Goal: Complete application form

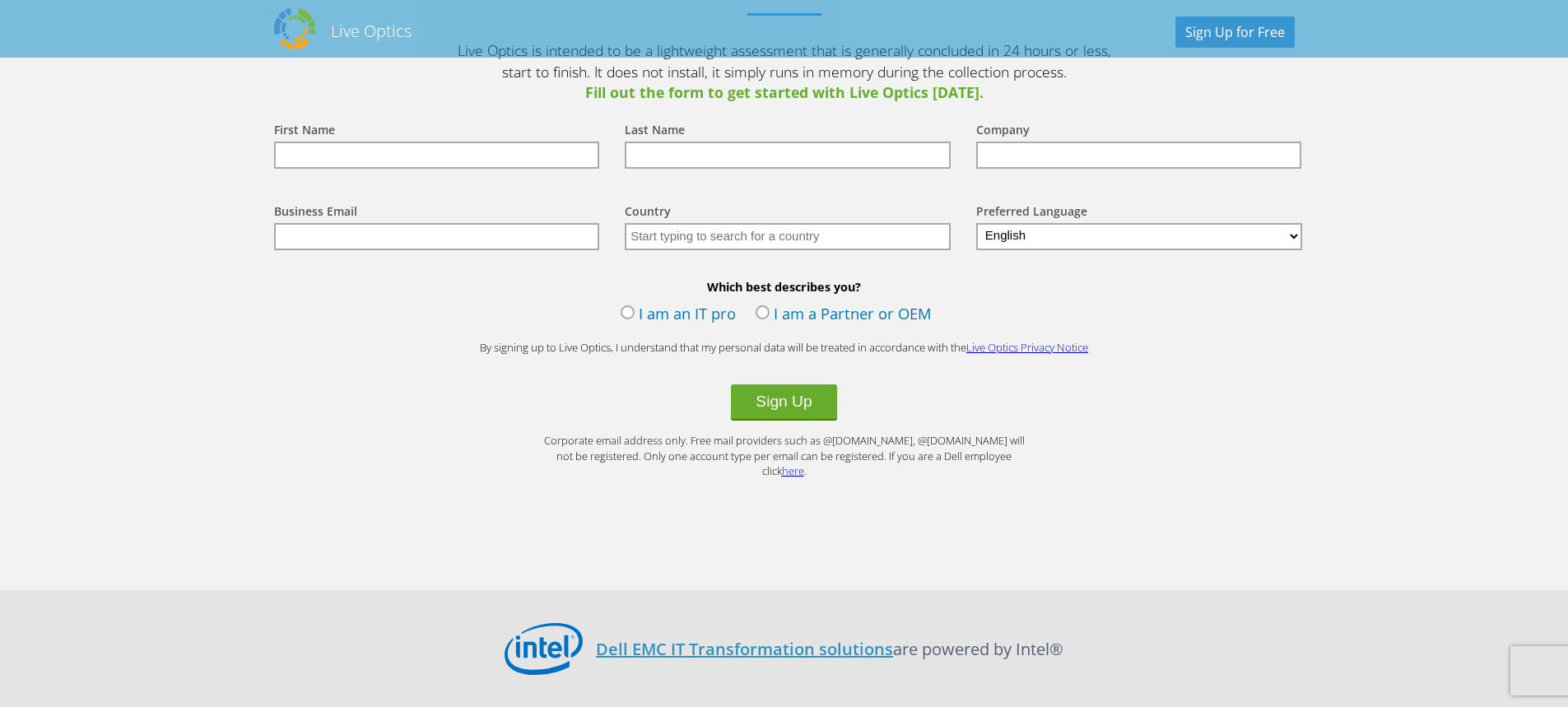
scroll to position [1893, 0]
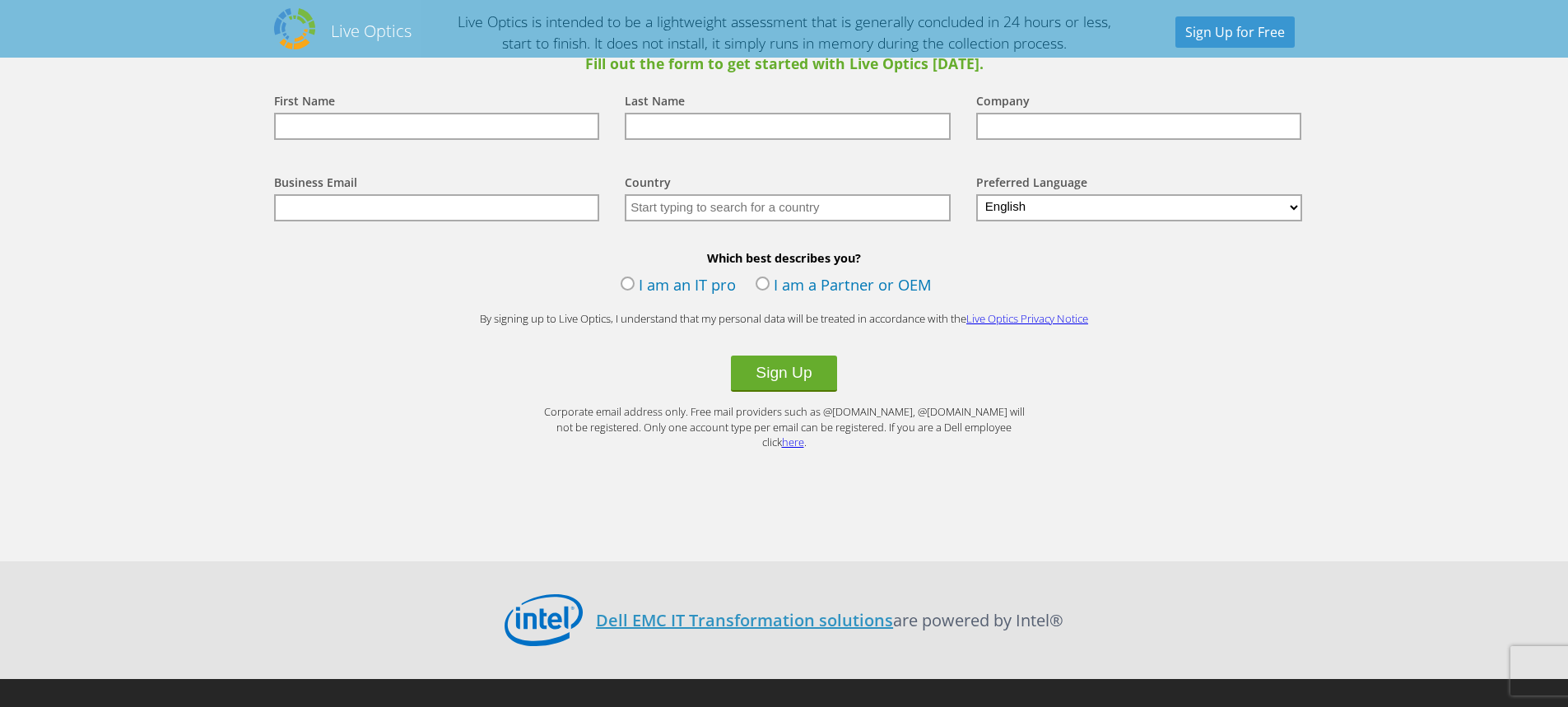
click at [645, 290] on label "I am an IT pro" at bounding box center [678, 286] width 115 height 25
click at [0, 0] on input "I am an IT pro" at bounding box center [0, 0] width 0 height 0
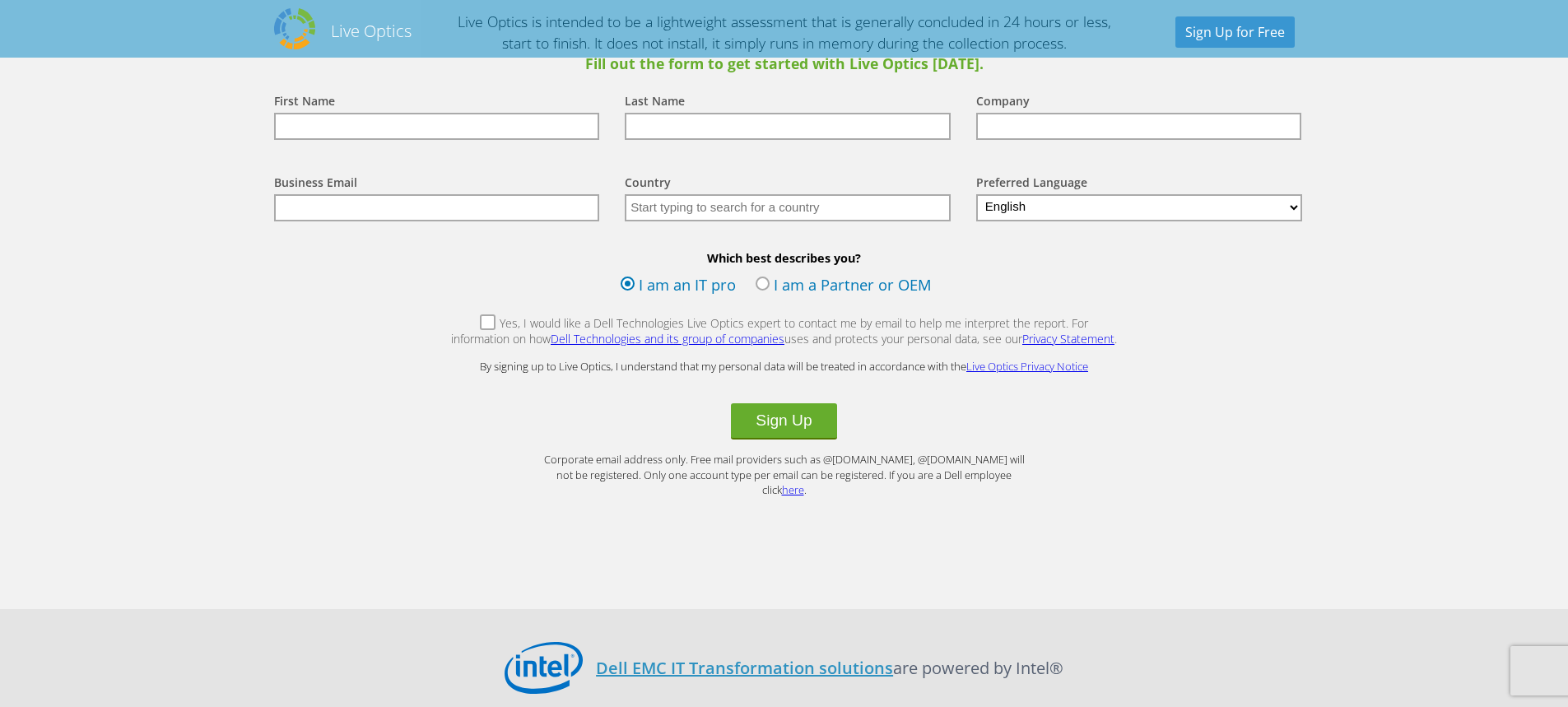
click at [464, 326] on label "Yes, I would like a Dell Technologies Live Optics expert to contact me by email…" at bounding box center [784, 333] width 668 height 36
click at [0, 0] on input "Yes, I would like a Dell Technologies Live Optics expert to contact me by email…" at bounding box center [0, 0] width 0 height 0
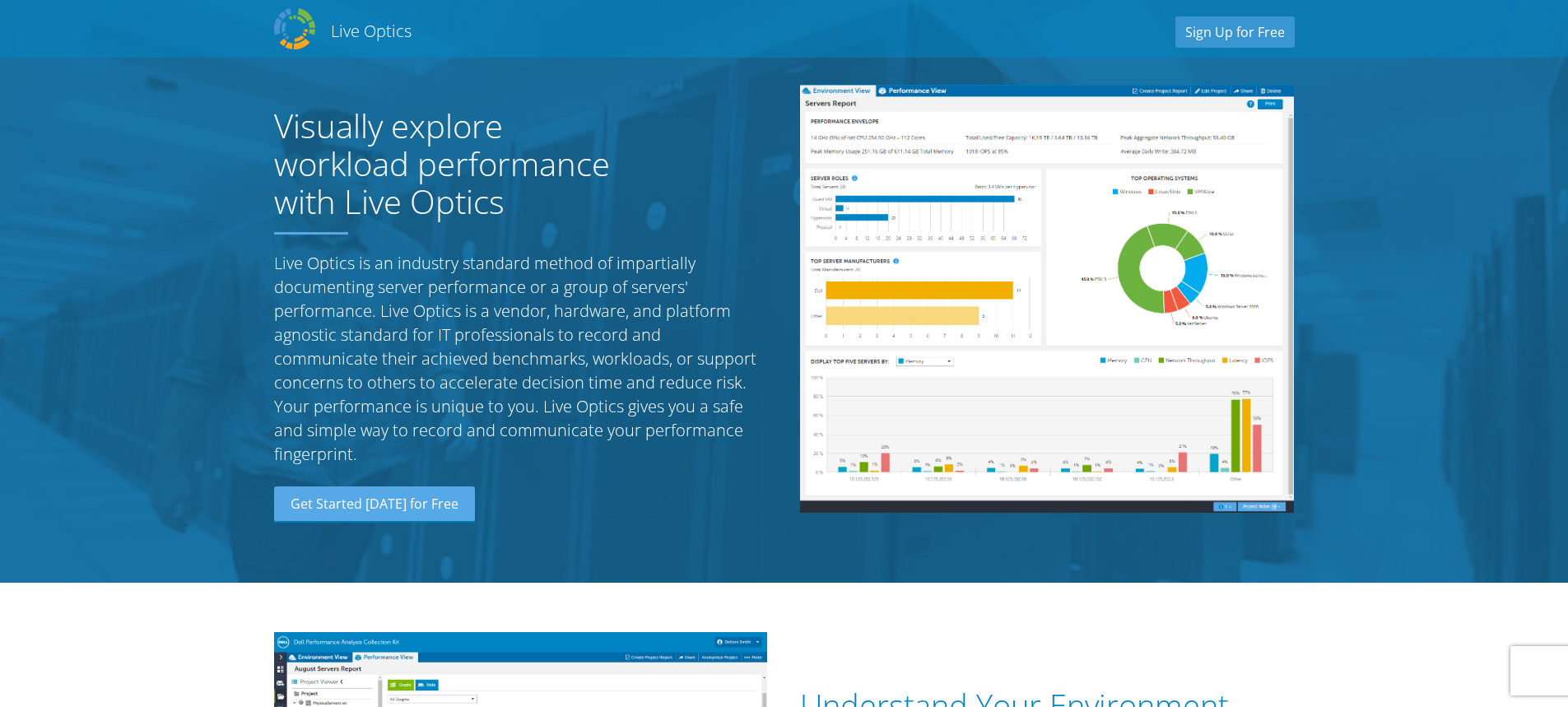
scroll to position [0, 0]
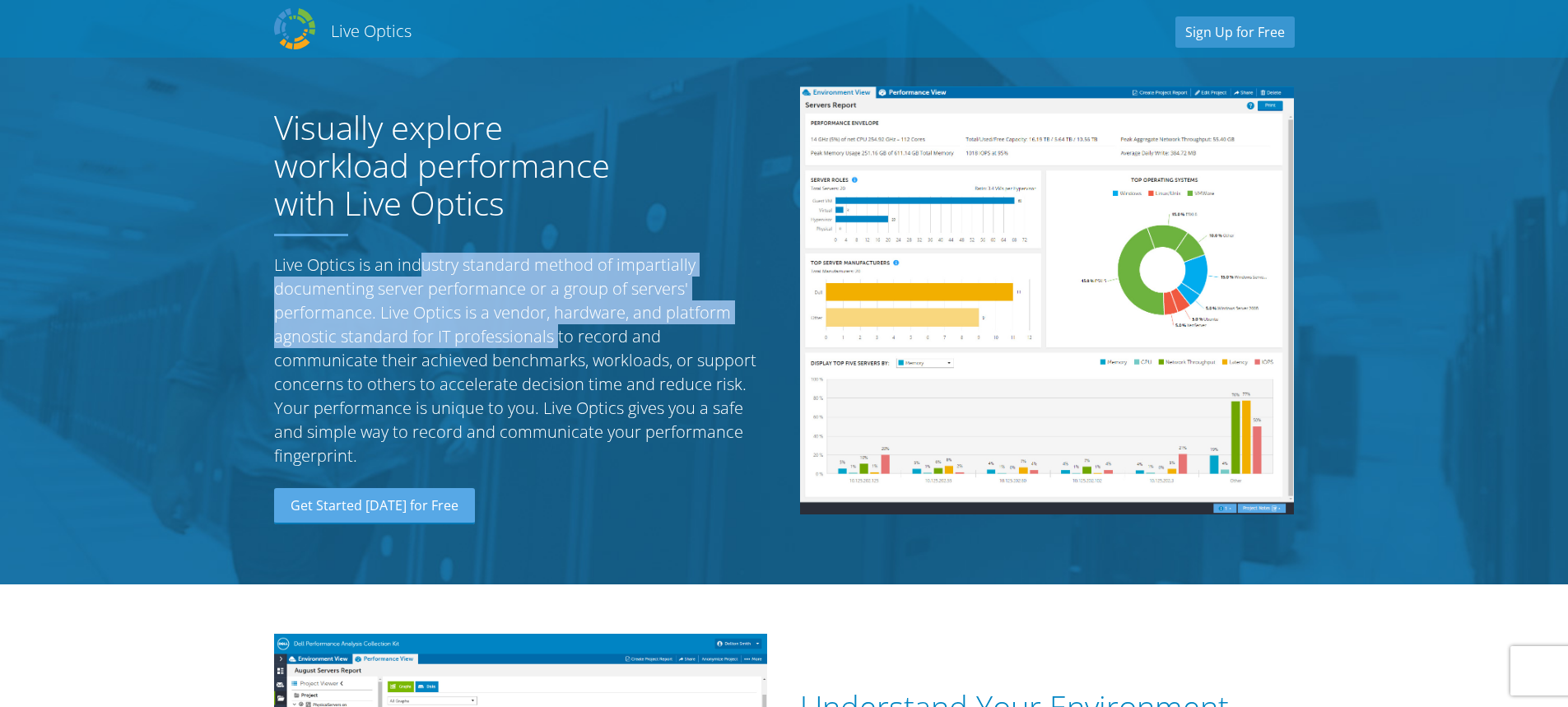
drag, startPoint x: 274, startPoint y: 268, endPoint x: 409, endPoint y: 344, distance: 154.9
click at [409, 344] on p "Live Optics is an industry standard method of impartially documenting server pe…" at bounding box center [521, 359] width 494 height 215
copy p "Live Optics is an industry standard method of impartially documenting server pe…"
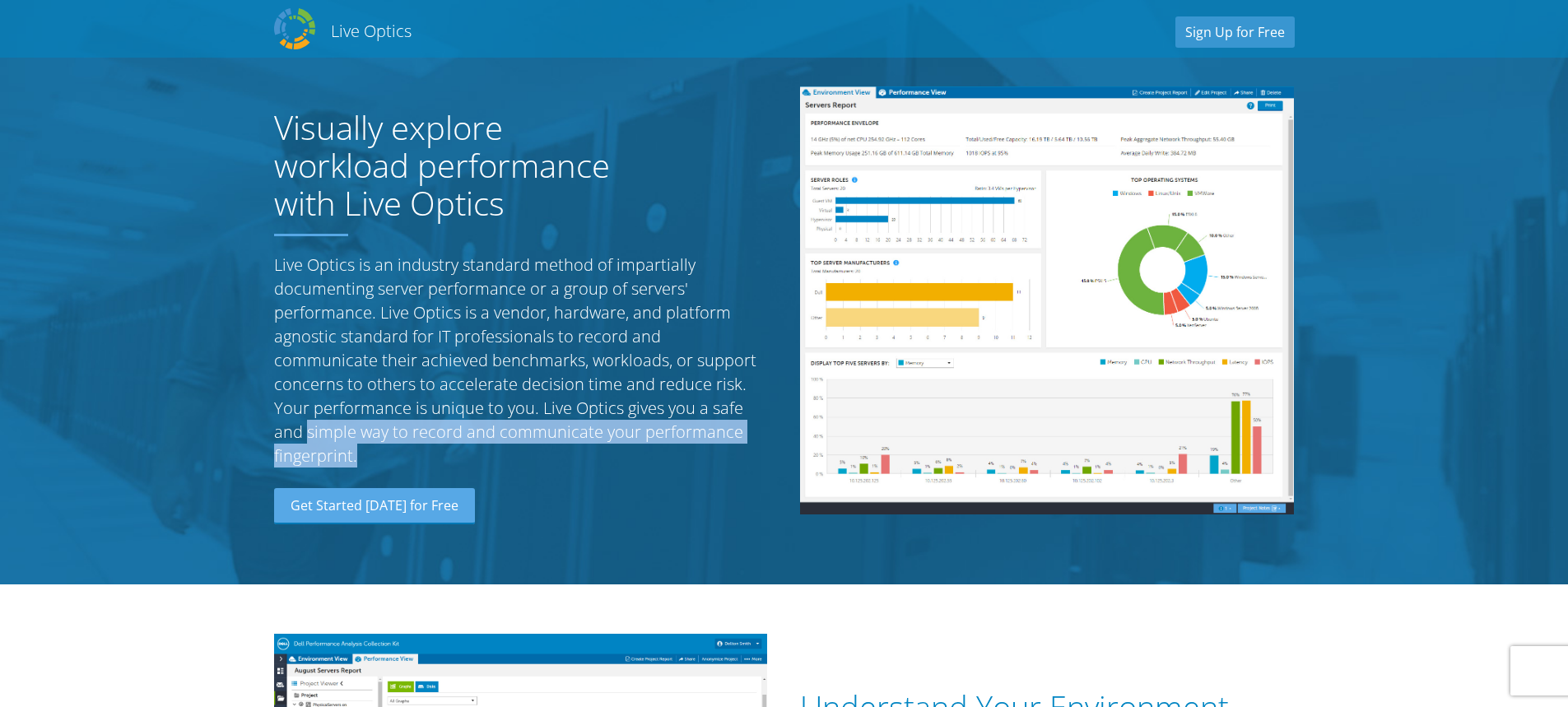
drag, startPoint x: 585, startPoint y: 410, endPoint x: 632, endPoint y: 442, distance: 56.9
click at [632, 442] on p "Live Optics is an industry standard method of impartially documenting server pe…" at bounding box center [521, 359] width 494 height 215
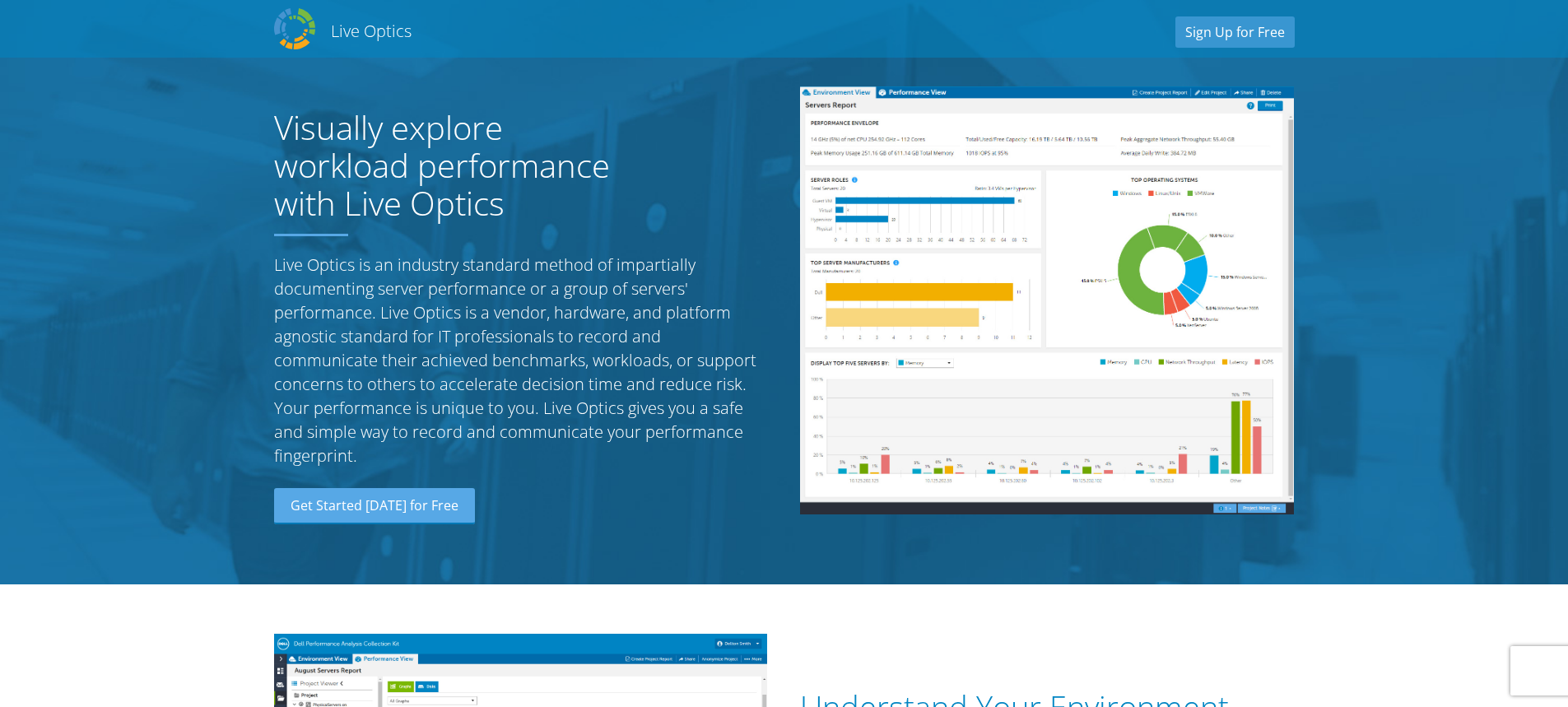
click at [557, 325] on p "Live Optics is an industry standard method of impartially documenting server pe…" at bounding box center [521, 359] width 494 height 215
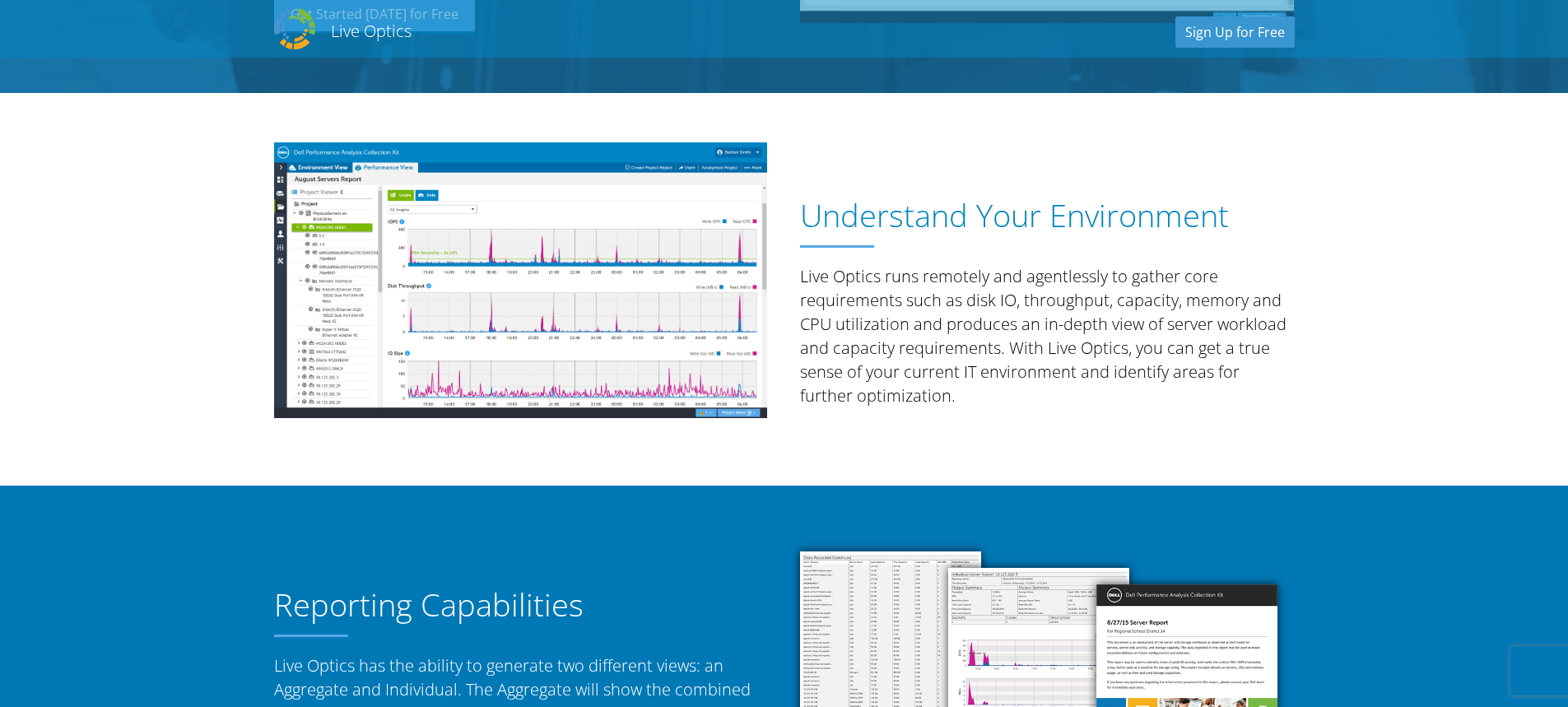
scroll to position [494, 0]
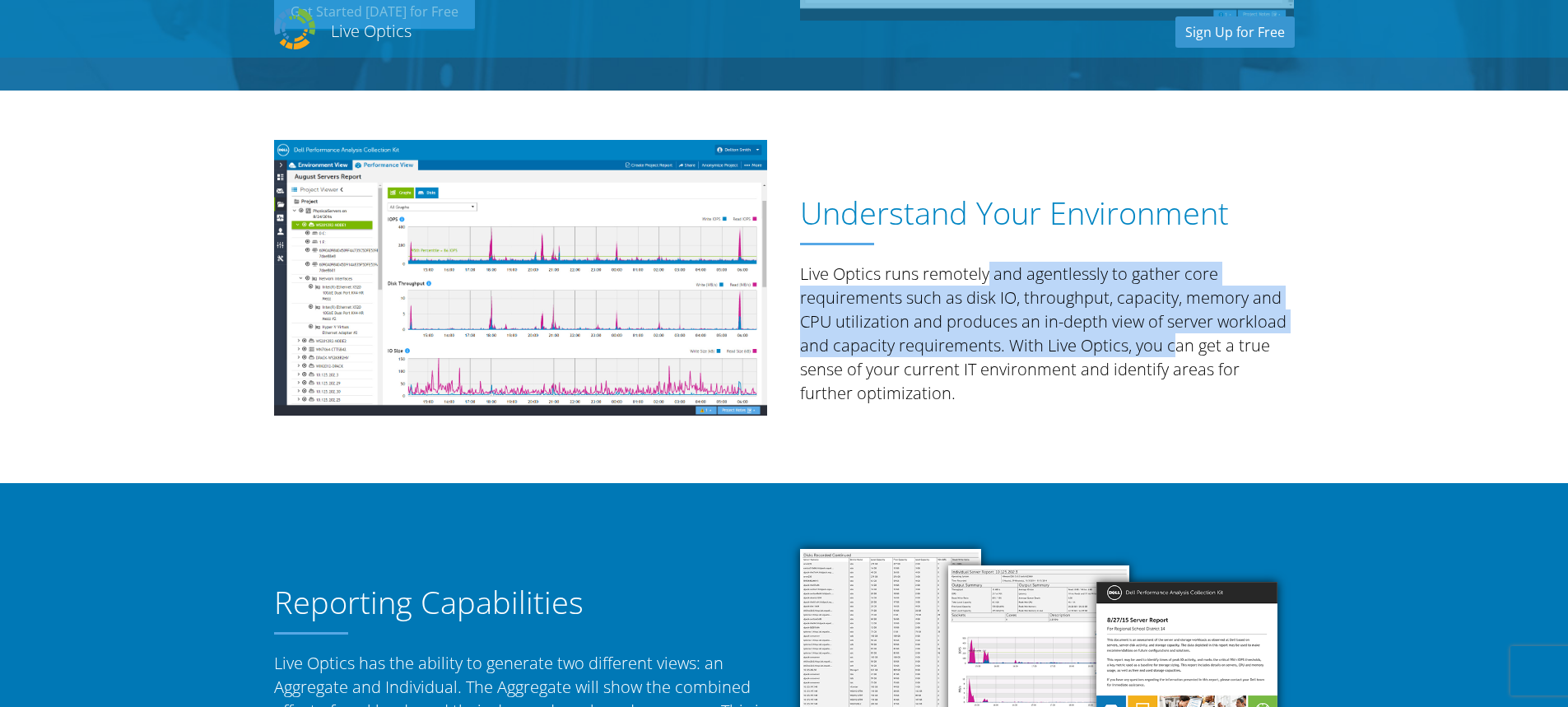
drag, startPoint x: 805, startPoint y: 277, endPoint x: 997, endPoint y: 348, distance: 204.7
click at [997, 348] on p "Live Optics runs remotely and agentlessly to gather core requirements such as d…" at bounding box center [1047, 333] width 494 height 144
copy p "Live Optics runs remotely and agentlessly to gather core requirements such as d…"
